Goal: Check status: Check status

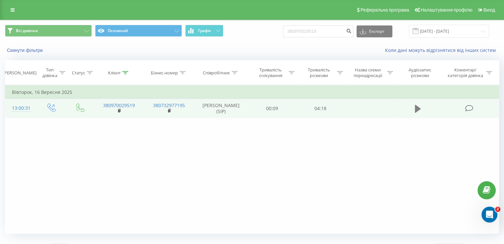
click at [421, 109] on button at bounding box center [418, 109] width 10 height 10
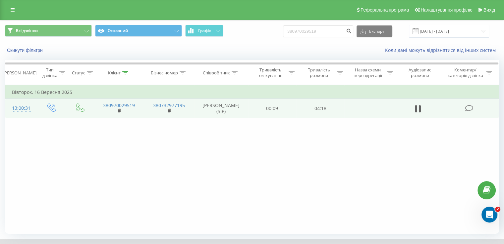
scroll to position [40, 0]
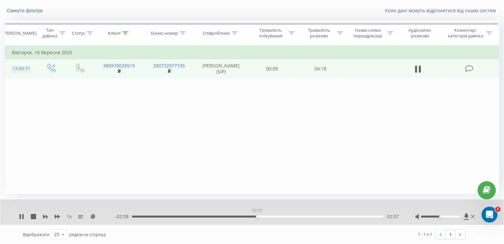
click at [257, 216] on div "02:07" at bounding box center [257, 217] width 251 height 2
click at [309, 216] on div "03:00" at bounding box center [257, 217] width 251 height 2
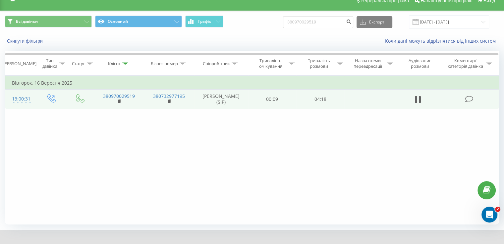
scroll to position [0, 0]
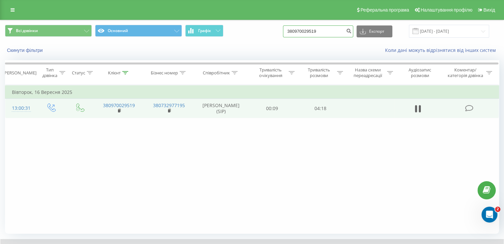
drag, startPoint x: 340, startPoint y: 26, endPoint x: 270, endPoint y: 30, distance: 70.0
click at [270, 30] on div "Всі дзвінки Основний Графік 380970029519 Експорт .csv .xls .xlsx [DATE] - [DATE]" at bounding box center [252, 31] width 494 height 13
click at [351, 32] on icon "submit" at bounding box center [349, 30] width 6 height 4
click at [10, 12] on link at bounding box center [13, 9] width 12 height 9
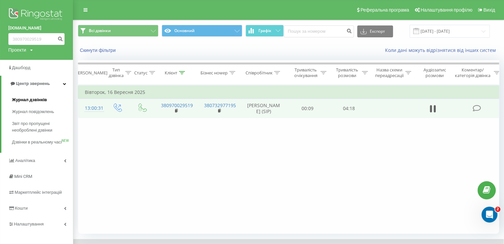
click at [25, 100] on span "Журнал дзвінків" at bounding box center [29, 100] width 35 height 7
click at [41, 97] on span "Журнал дзвінків" at bounding box center [29, 100] width 35 height 7
click at [41, 86] on span "Центр звернень" at bounding box center [33, 83] width 34 height 5
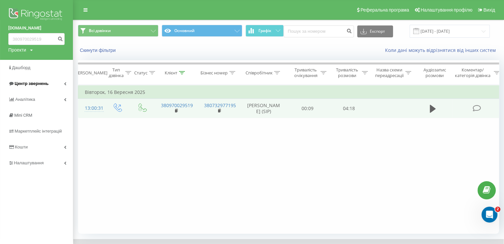
click at [39, 85] on span "Центр звернень" at bounding box center [32, 83] width 34 height 5
